Goal: Transaction & Acquisition: Purchase product/service

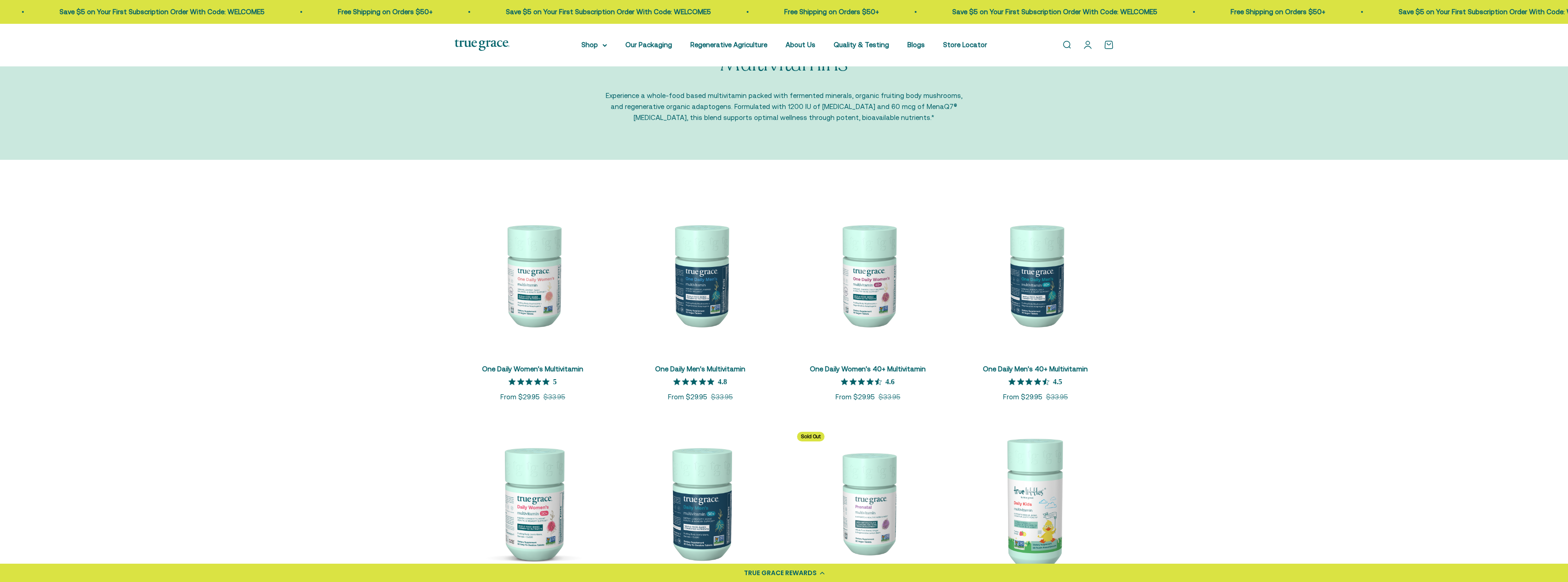
scroll to position [183, 0]
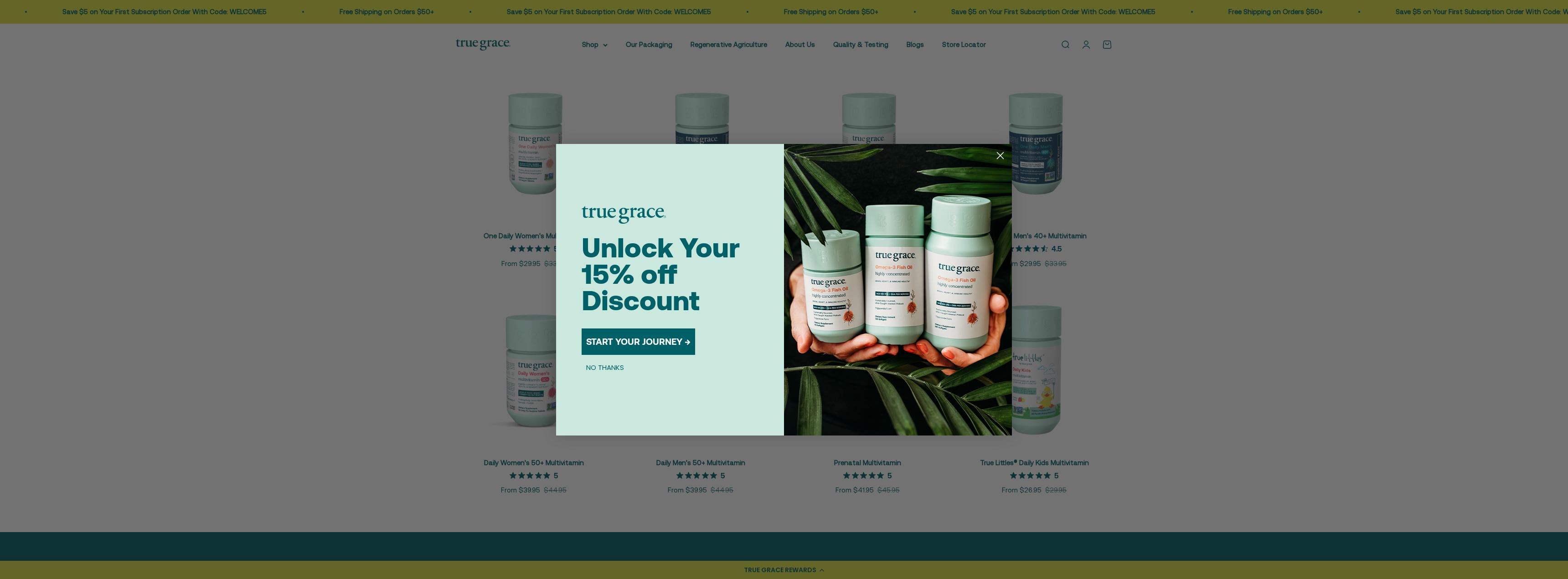
click at [1001, 153] on circle "Close dialog" at bounding box center [1000, 155] width 15 height 15
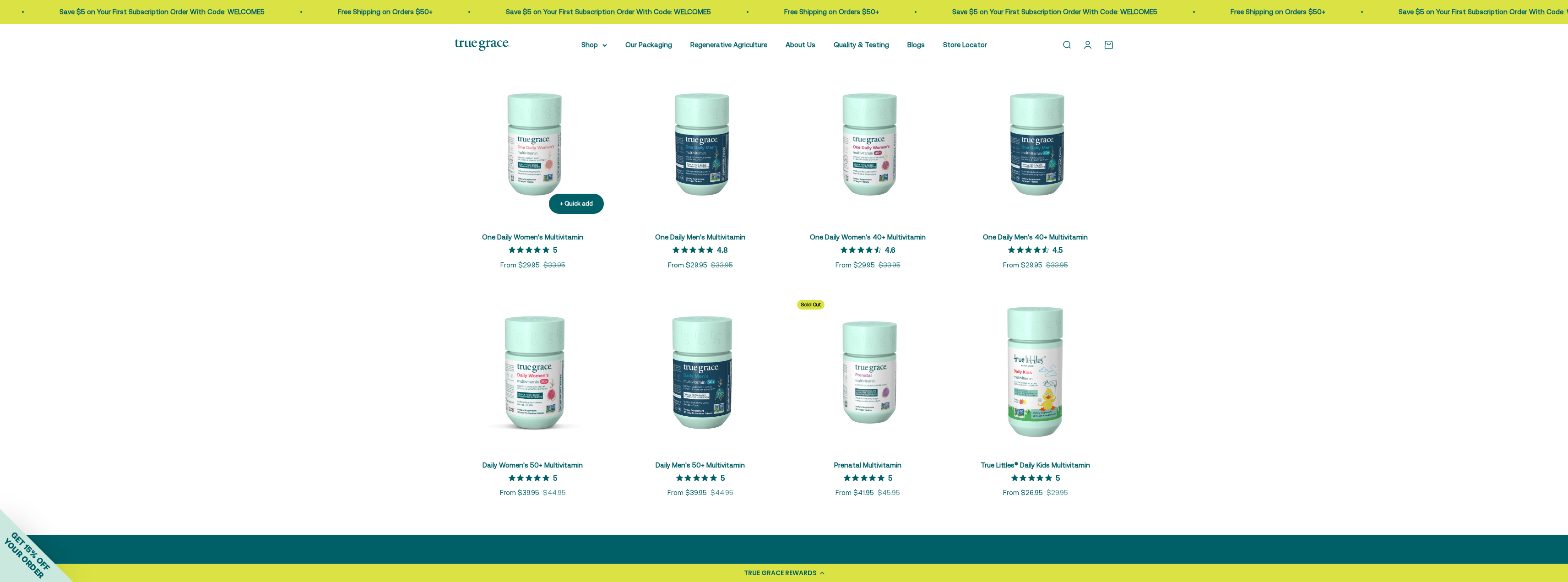
click at [552, 145] on img at bounding box center [532, 143] width 157 height 157
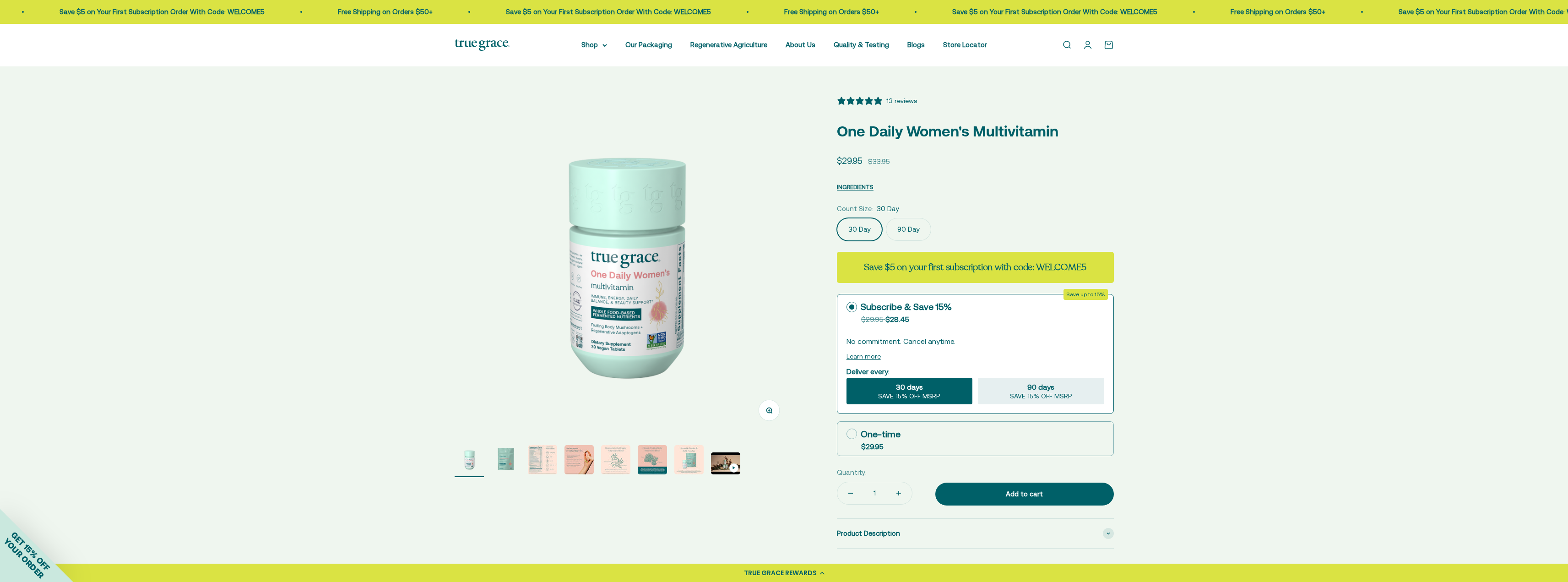
select select "3"
click at [542, 458] on img "Go to item 3" at bounding box center [543, 460] width 29 height 29
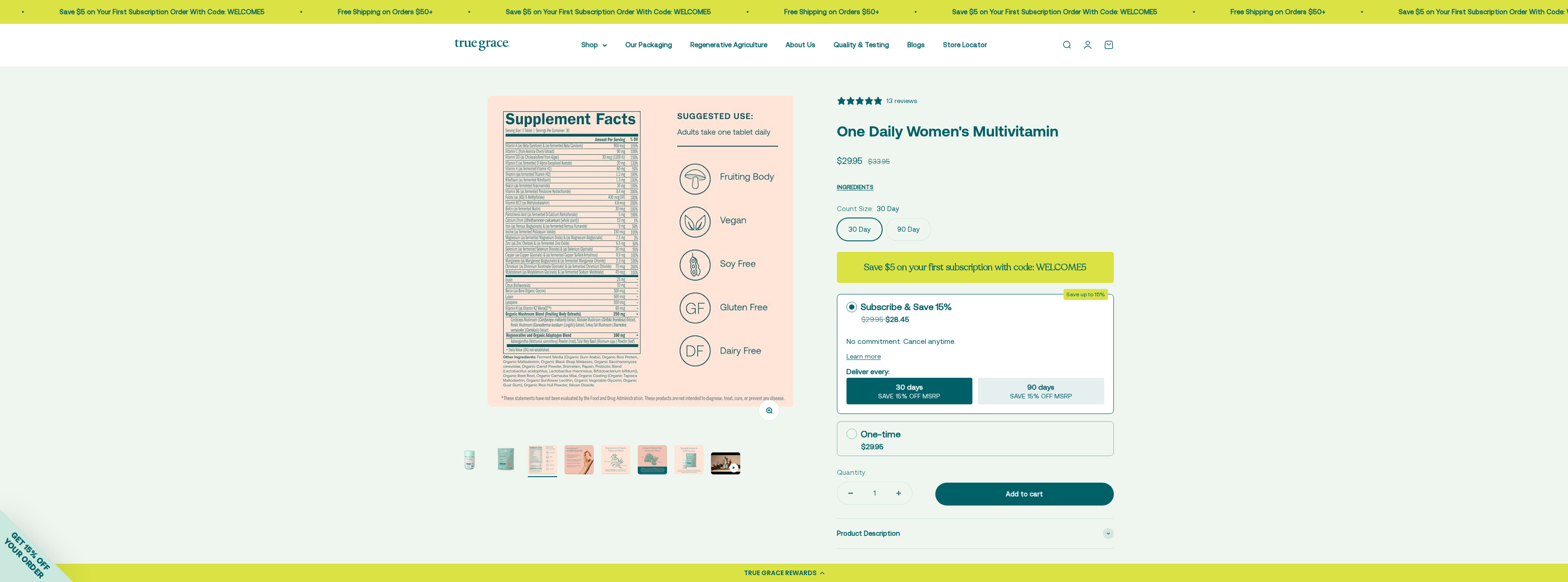
scroll to position [0, 698]
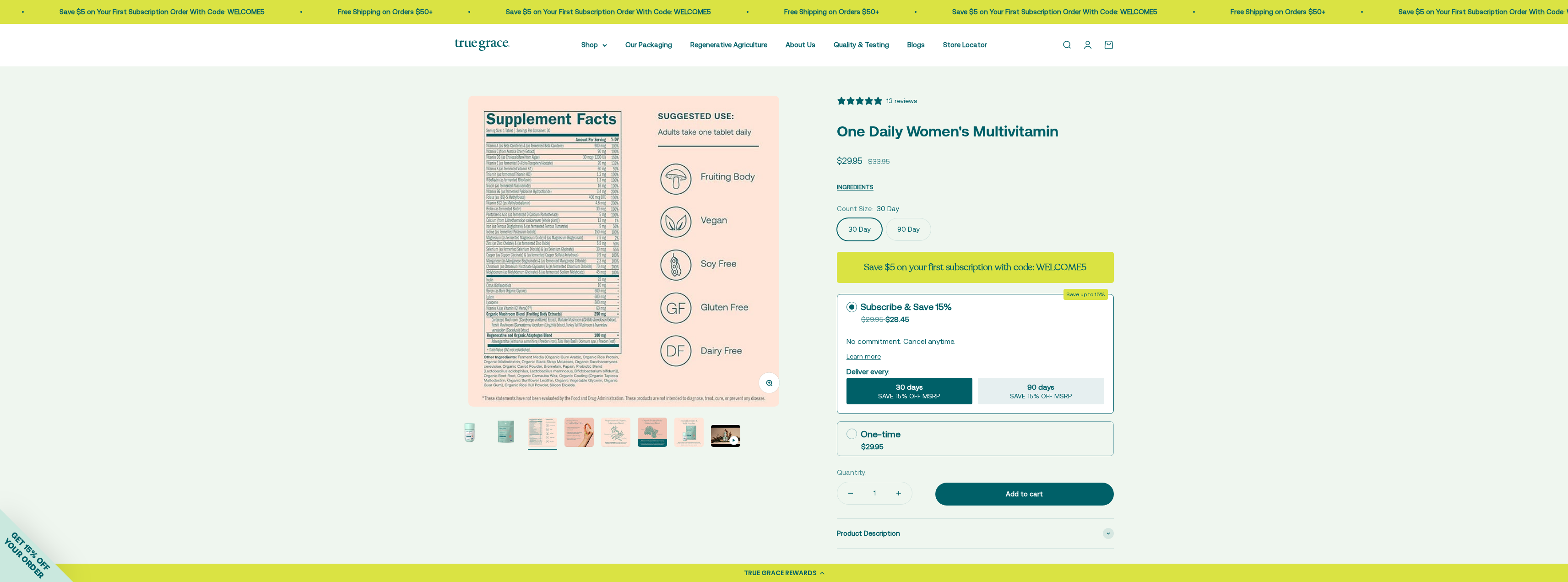
click at [544, 432] on img "Go to item 3" at bounding box center [543, 432] width 29 height 29
click at [573, 430] on img "Go to item 4" at bounding box center [579, 432] width 29 height 29
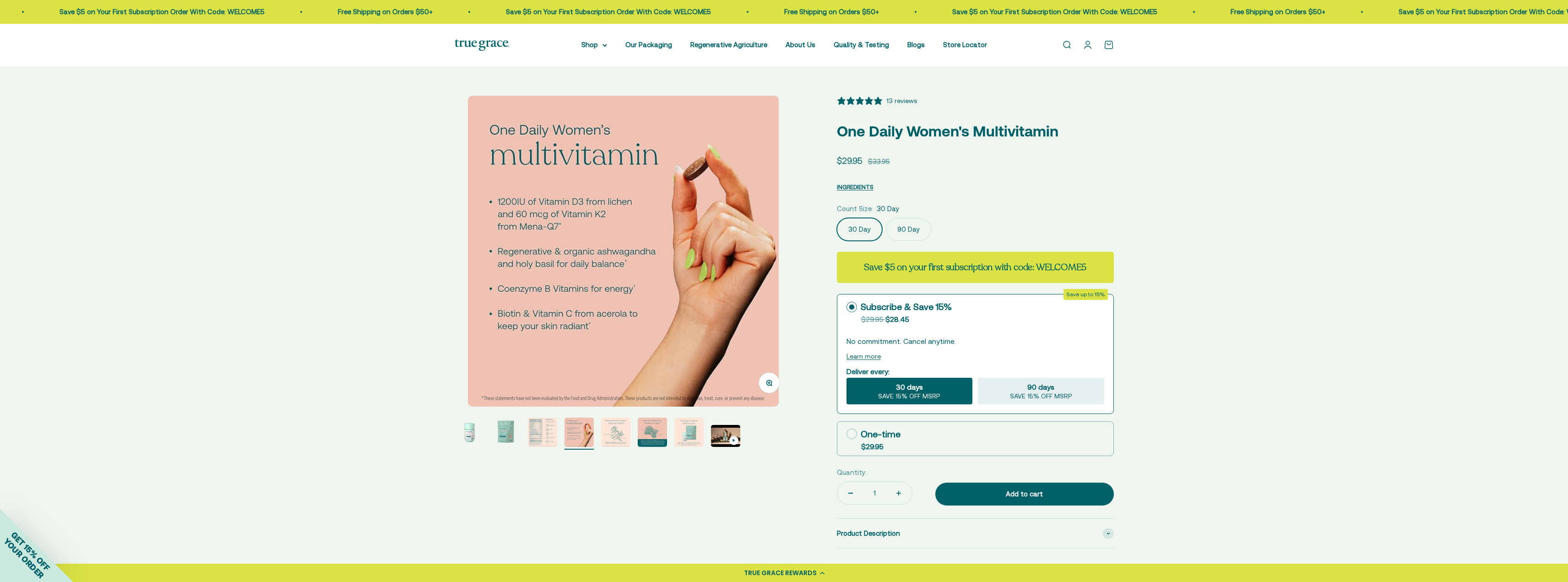
click at [622, 427] on img "Go to item 5" at bounding box center [616, 432] width 29 height 29
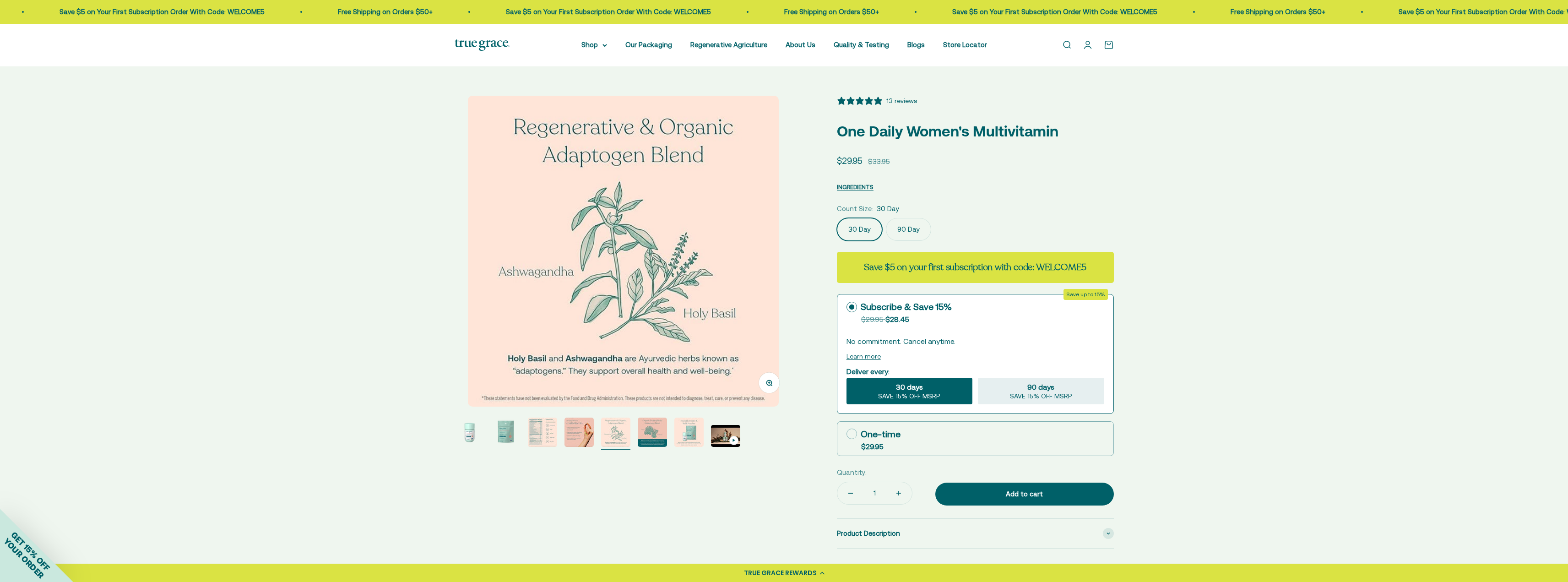
click at [567, 428] on img "Go to item 4" at bounding box center [579, 432] width 29 height 29
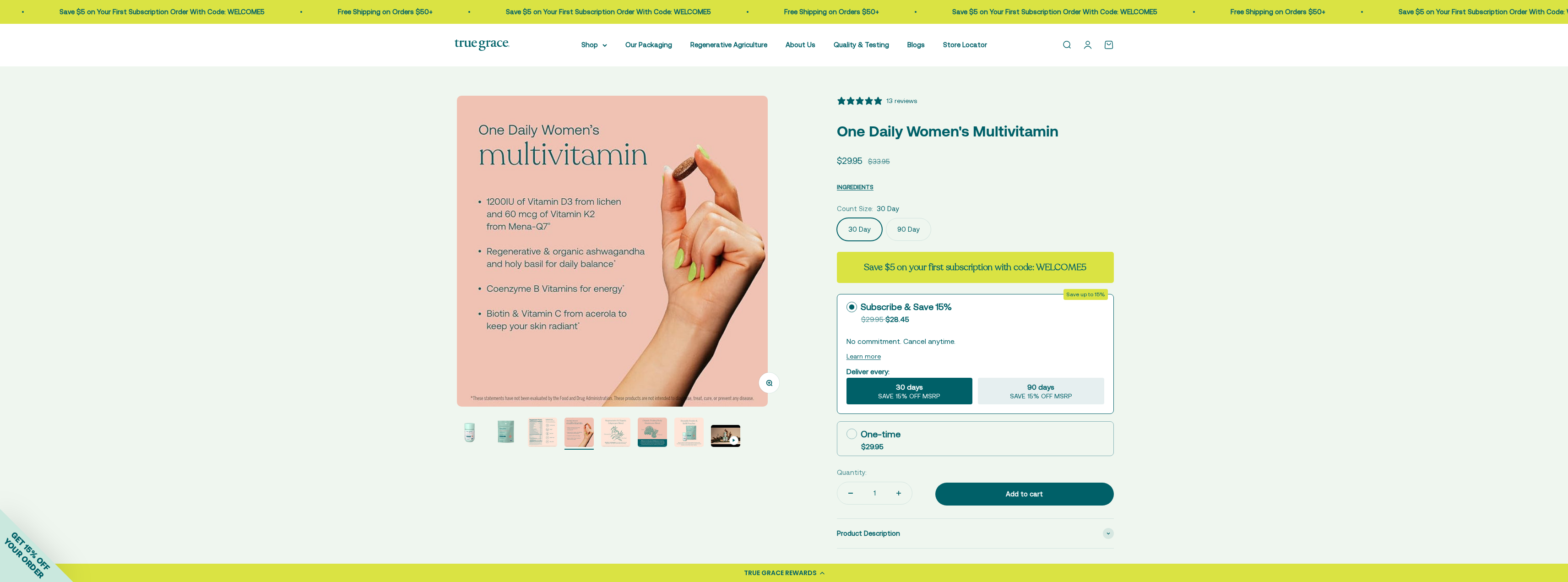
scroll to position [0, 1048]
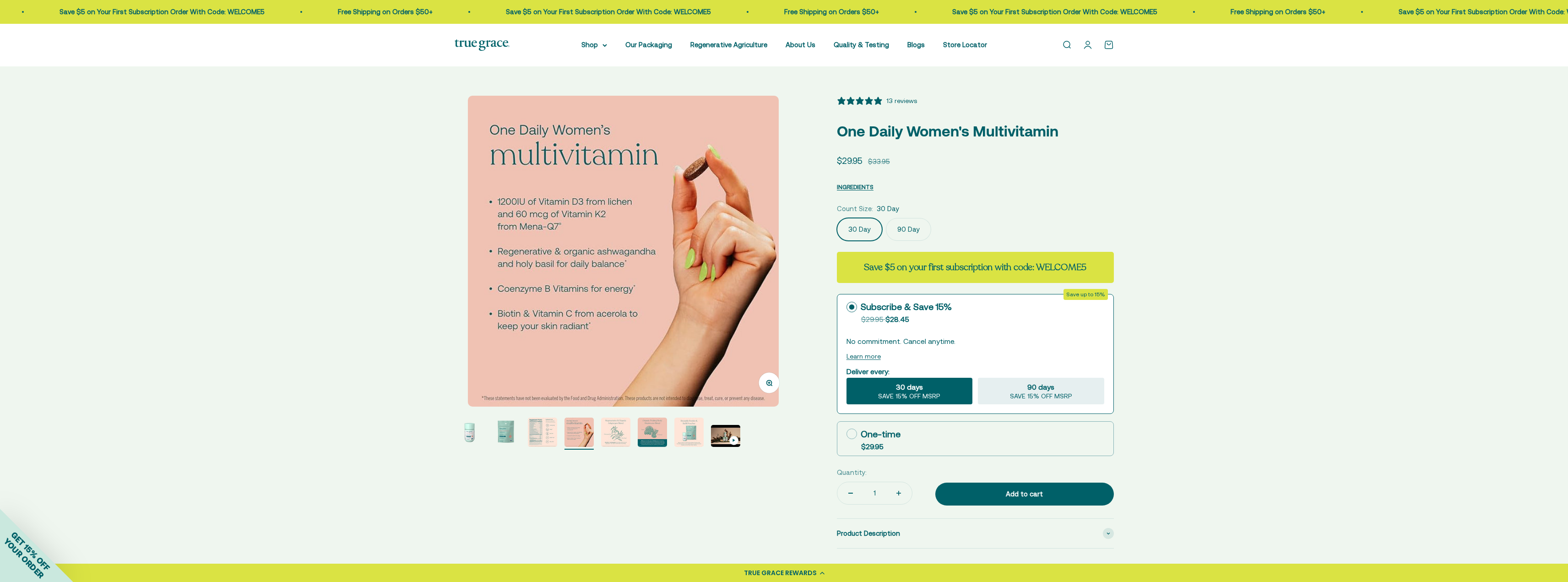
click at [901, 226] on label "90 Day" at bounding box center [909, 230] width 46 height 23
click at [837, 218] on input "90 Day" at bounding box center [837, 217] width 1 height 1
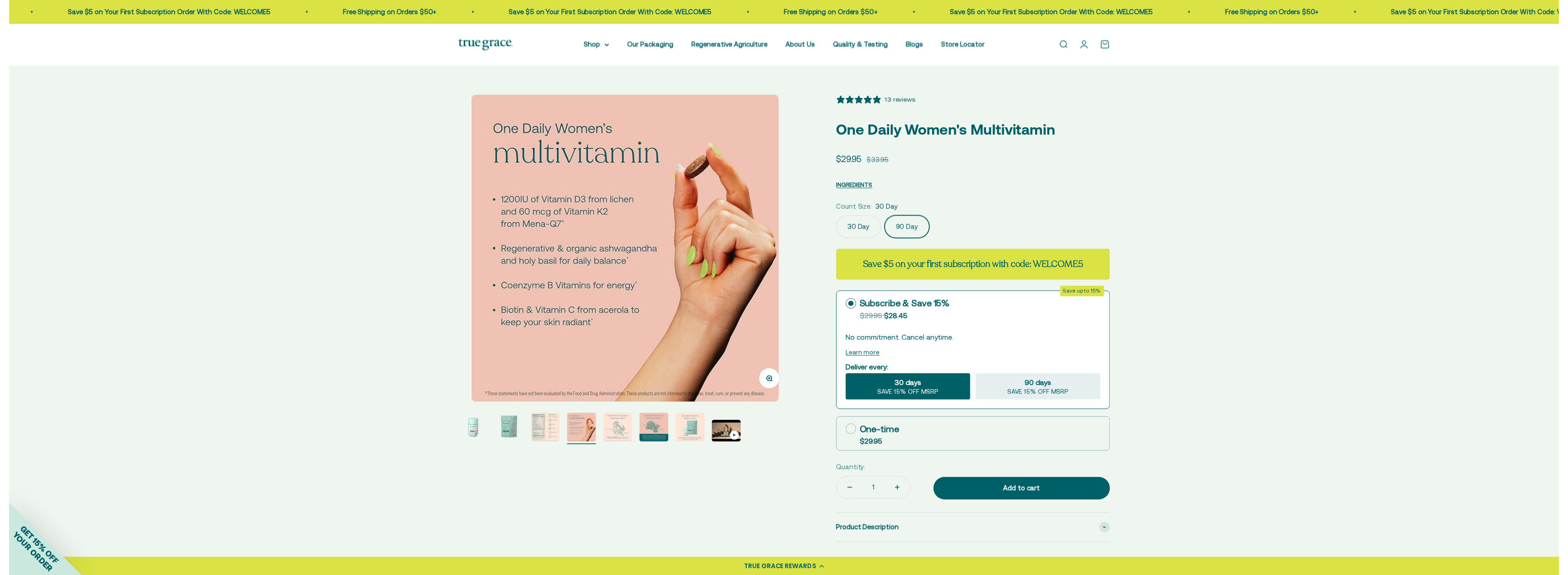
scroll to position [0, 349]
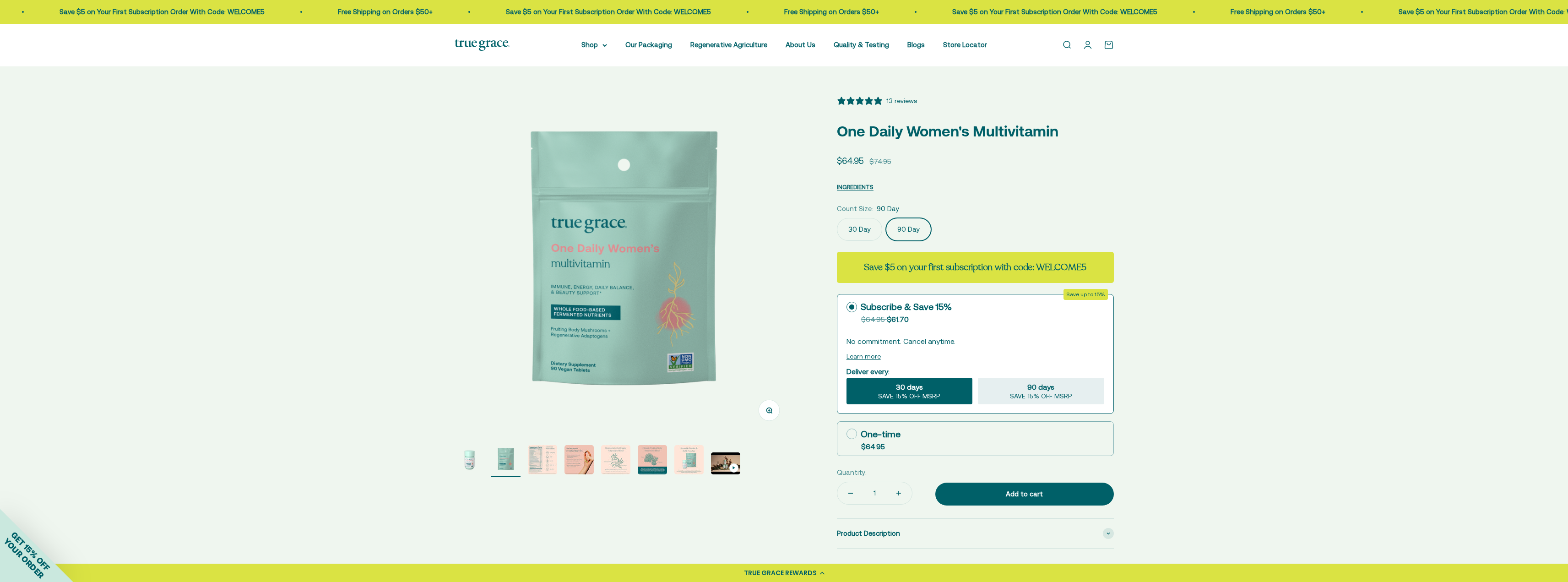
click at [842, 427] on label "One-time $64.95" at bounding box center [975, 438] width 276 height 34
click at [846, 434] on input "One-time $64.95" at bounding box center [846, 434] width 1 height 1
radio input "true"
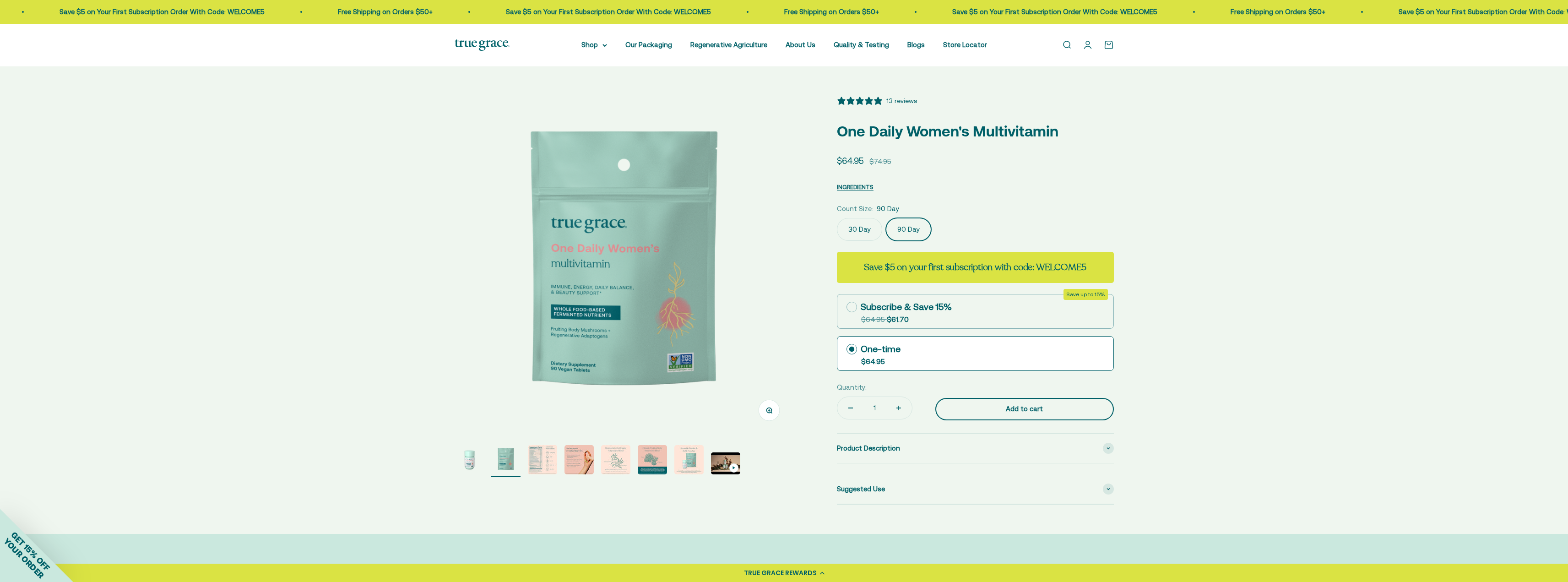
click at [1043, 406] on div "Add to cart" at bounding box center [1025, 408] width 142 height 11
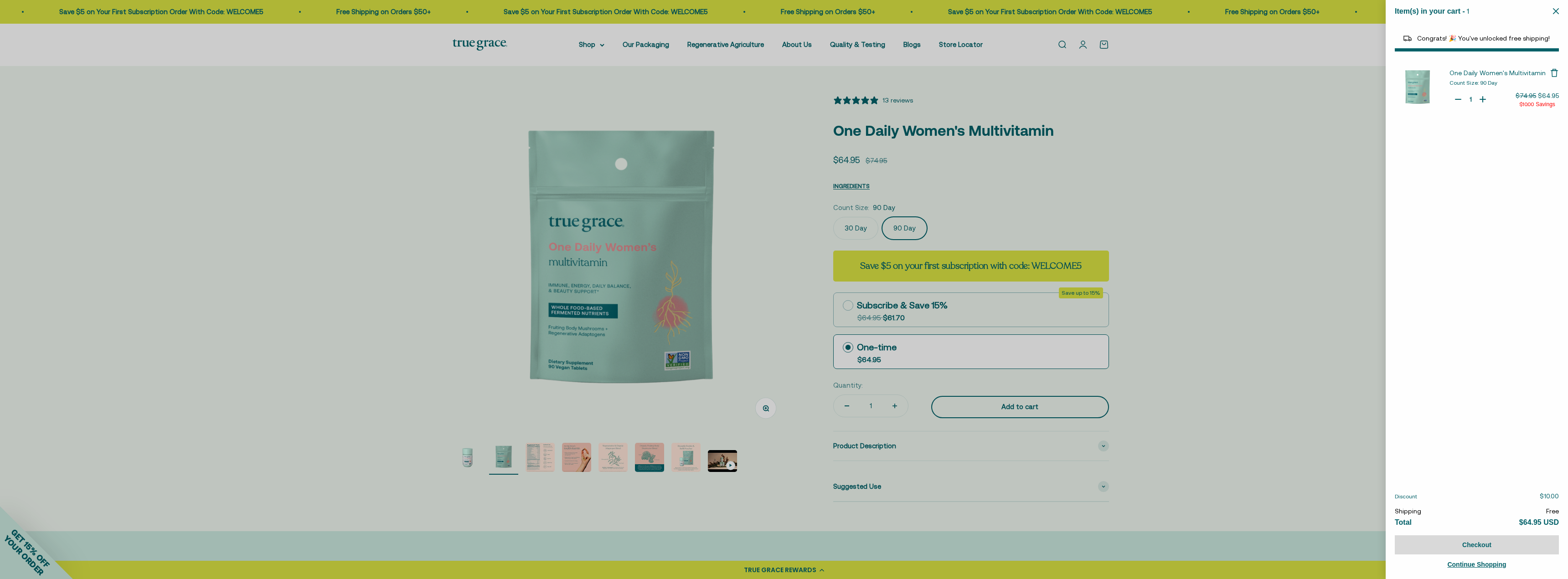
select select "40058329235648"
select select "44163639509206"
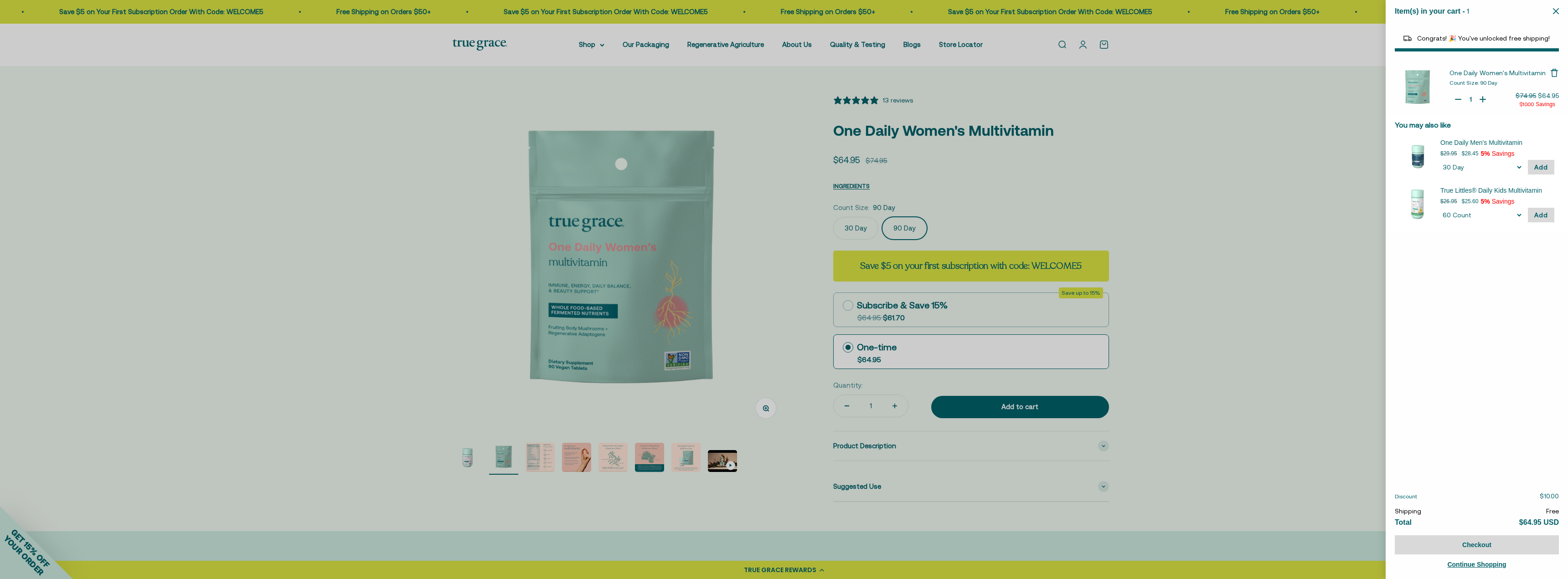
click at [608, 47] on div at bounding box center [784, 290] width 1568 height 579
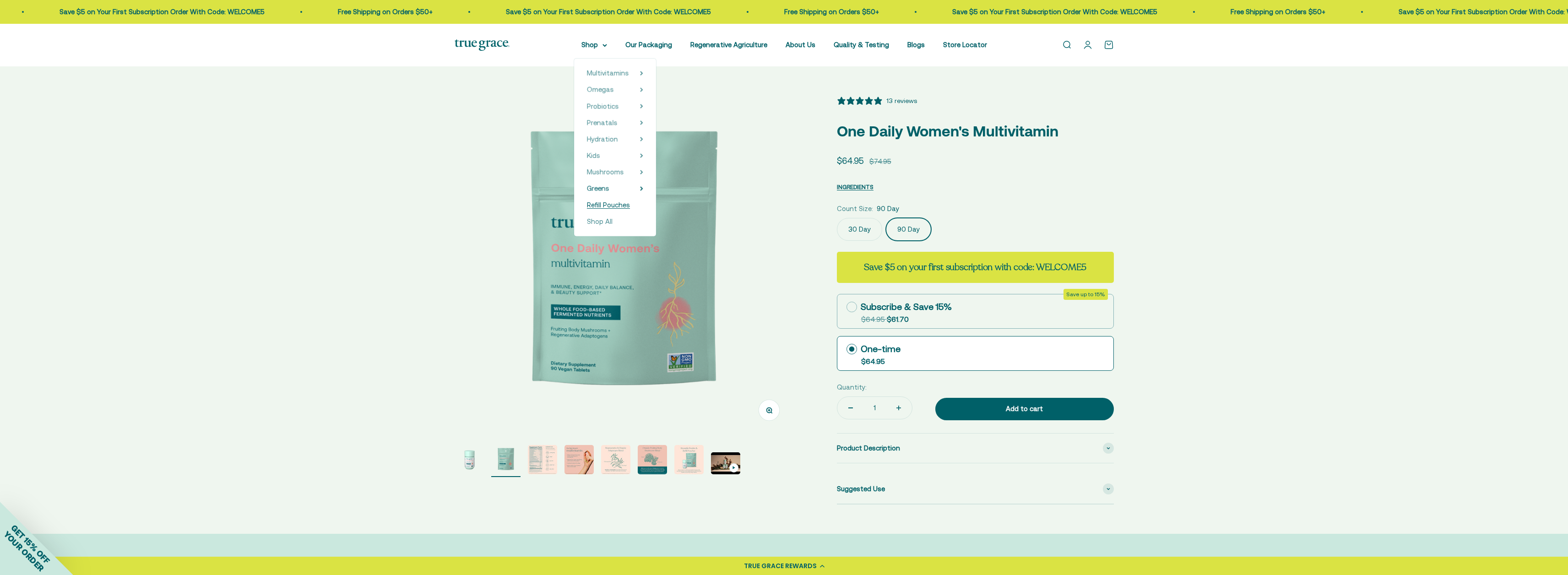
click at [614, 202] on span "Refill Pouches" at bounding box center [608, 205] width 43 height 8
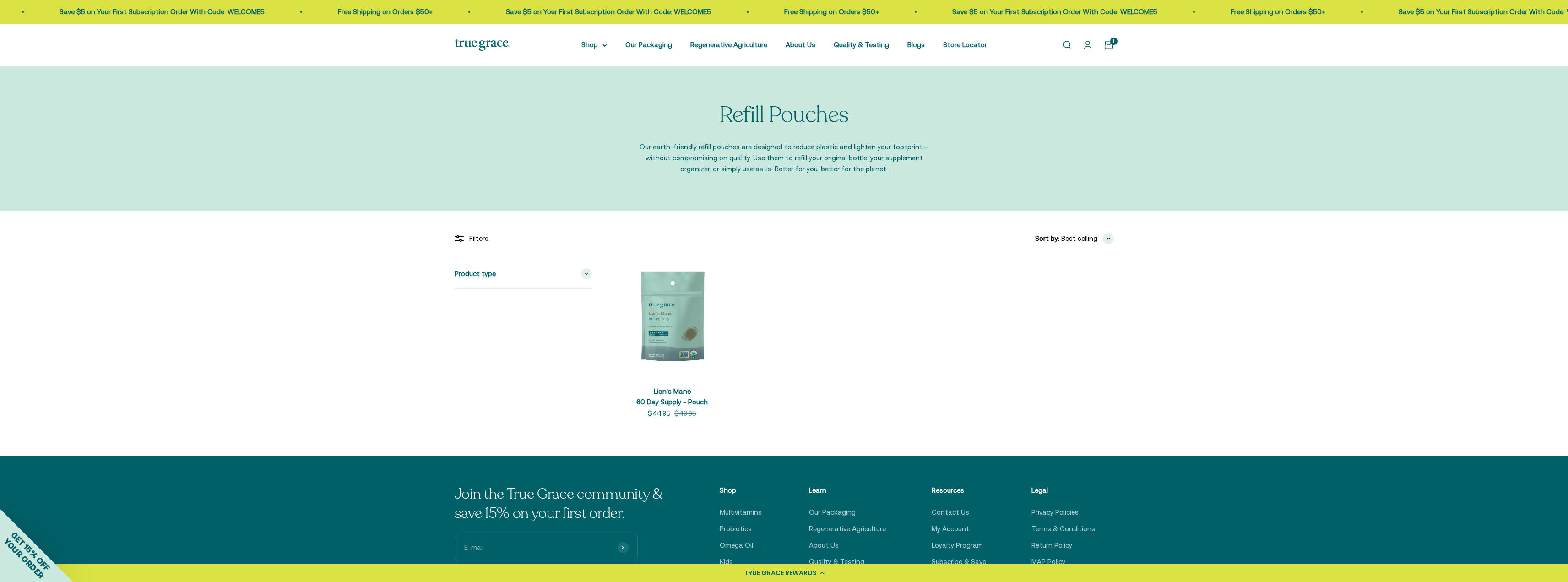
click at [1106, 44] on link "Open cart 1" at bounding box center [1109, 45] width 10 height 10
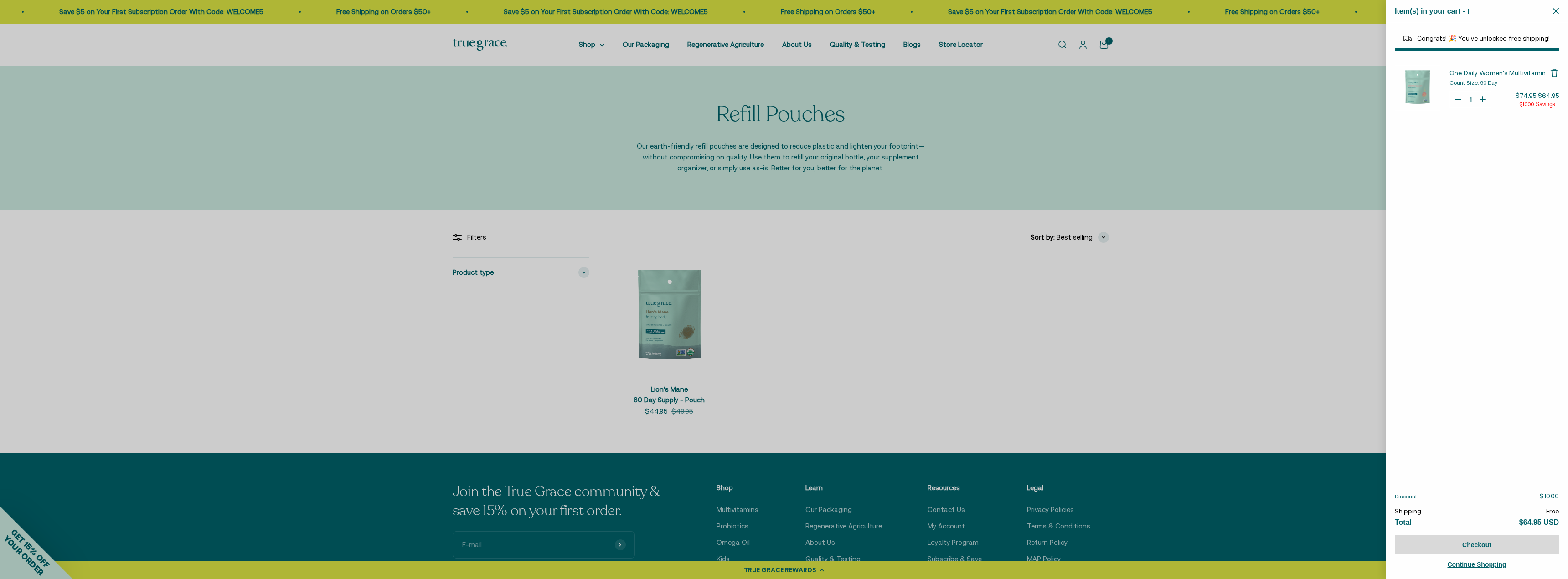
select select "40058329235648"
select select "44163639509206"
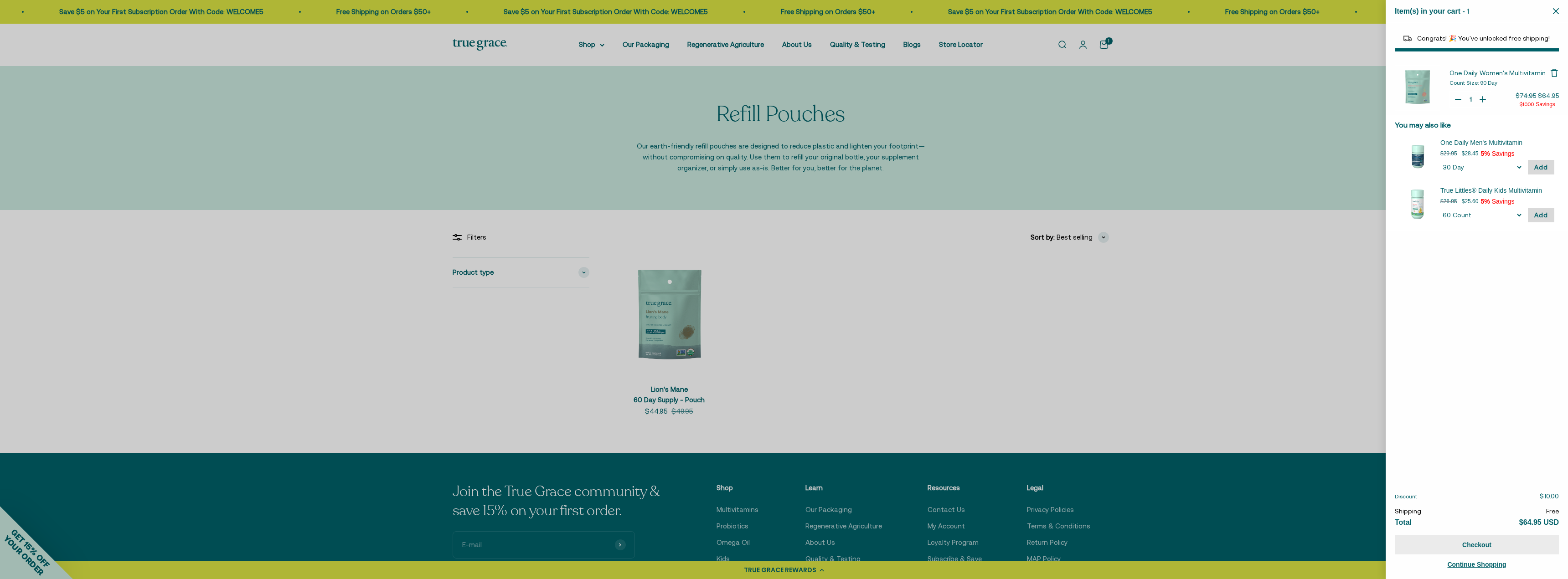
click at [1484, 541] on button "Checkout" at bounding box center [1477, 545] width 164 height 19
